Goal: Task Accomplishment & Management: Use online tool/utility

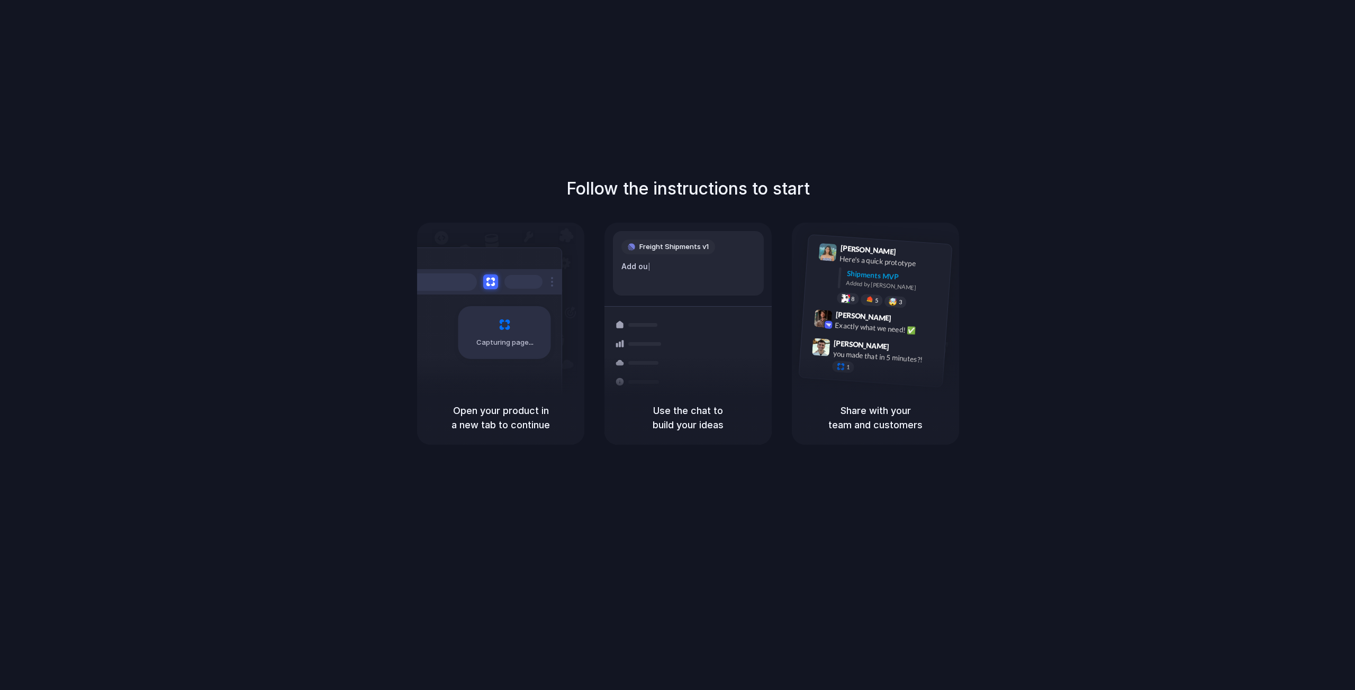
click at [677, 346] on div at bounding box center [677, 346] width 0 height 0
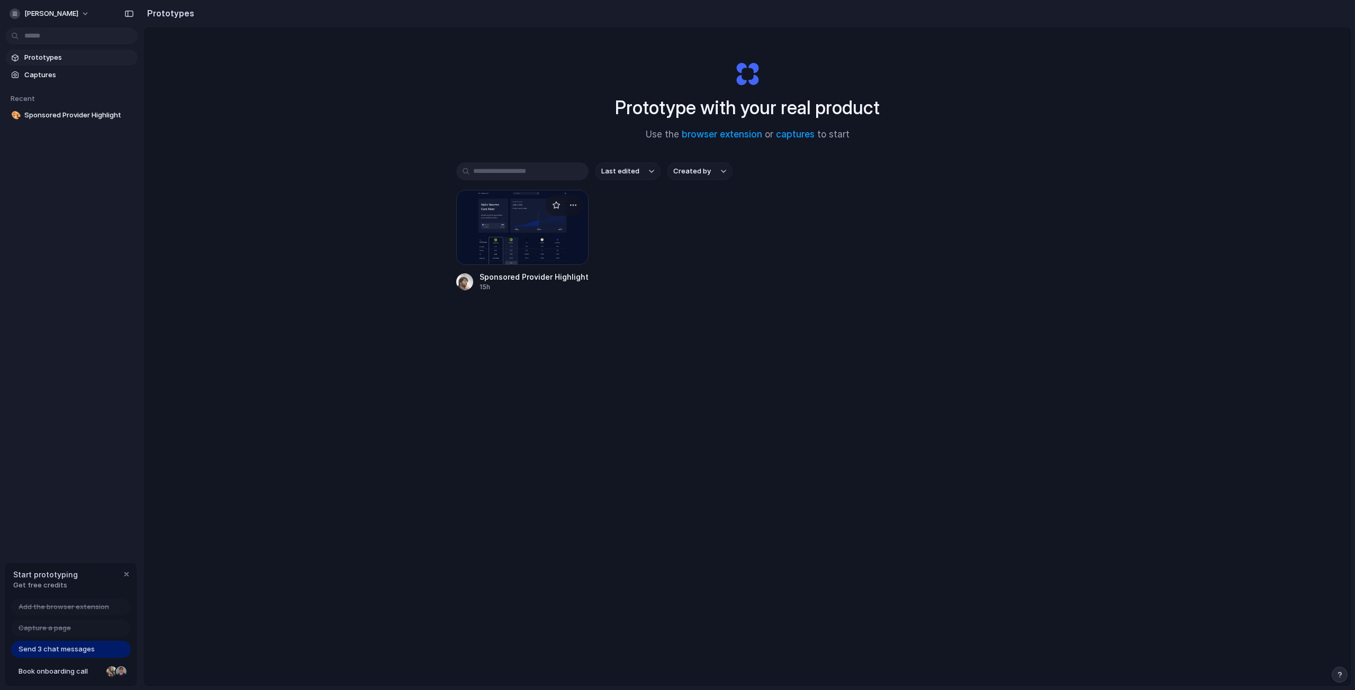
click at [565, 229] on div at bounding box center [522, 227] width 132 height 75
